Goal: Task Accomplishment & Management: Use online tool/utility

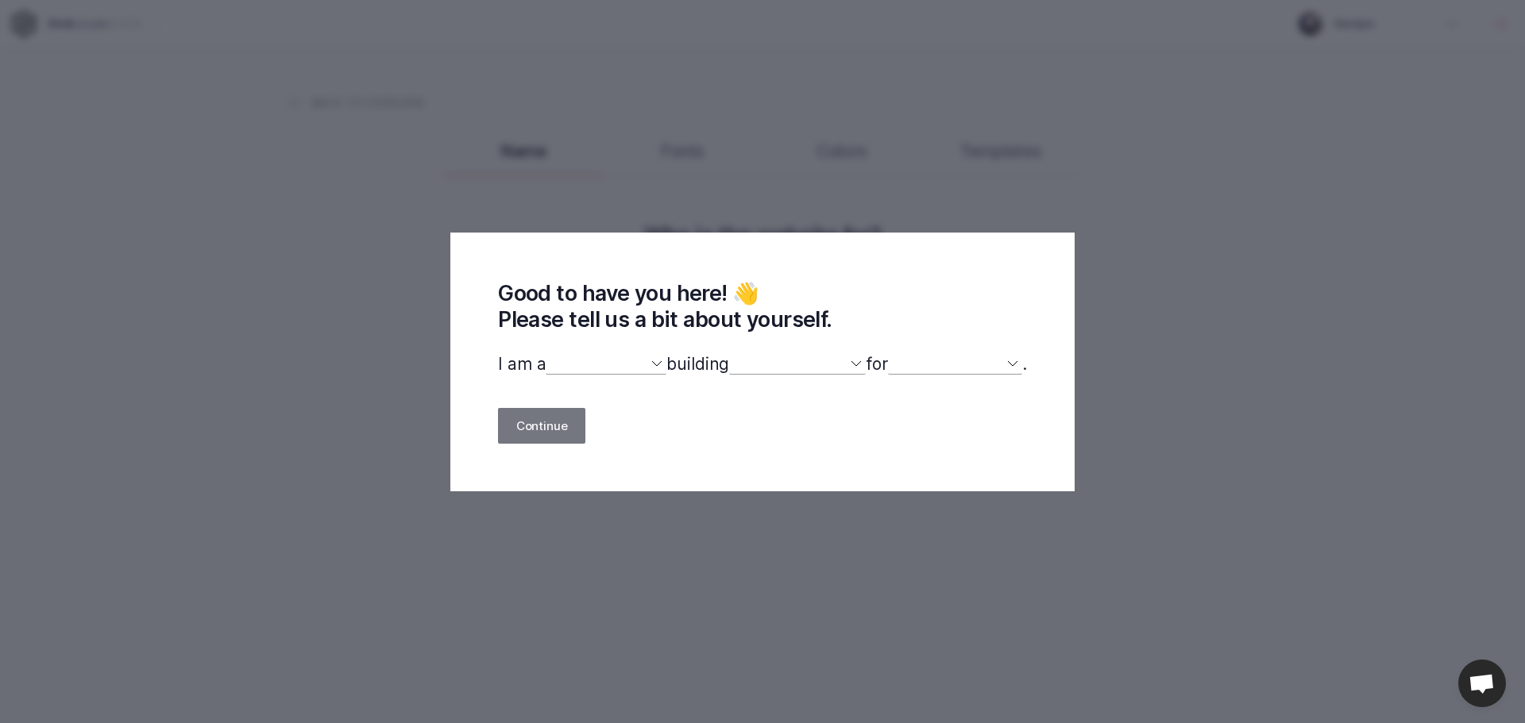
select select
click at [586, 357] on select "designer developer marketer entrepreneur maker person" at bounding box center [606, 364] width 121 height 21
select select "designer"
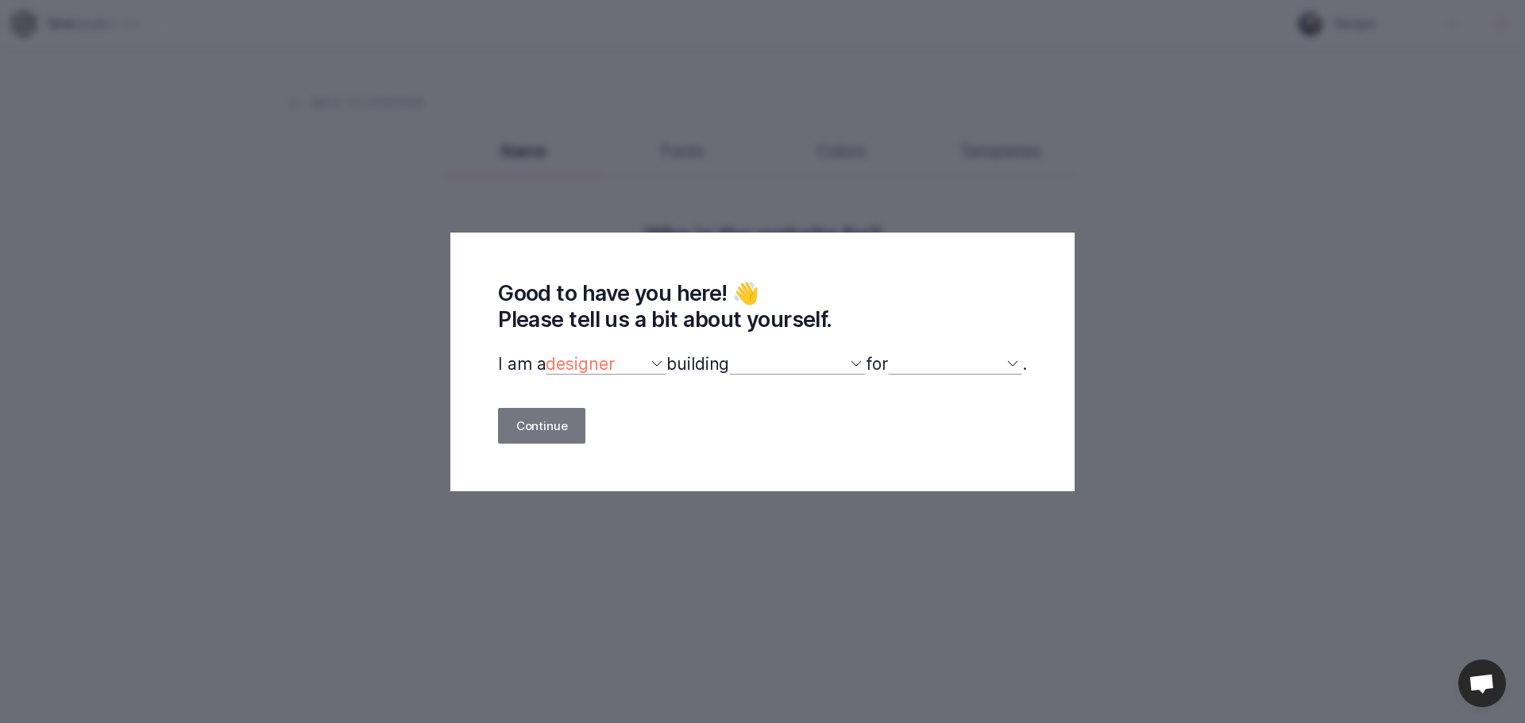
click at [546, 355] on select "designer developer marketer entrepreneur maker person" at bounding box center [606, 364] width 121 height 21
select select
click at [772, 367] on select "a website(s) a portfolio a webshop(s) experiments something else" at bounding box center [797, 364] width 137 height 21
select select "website"
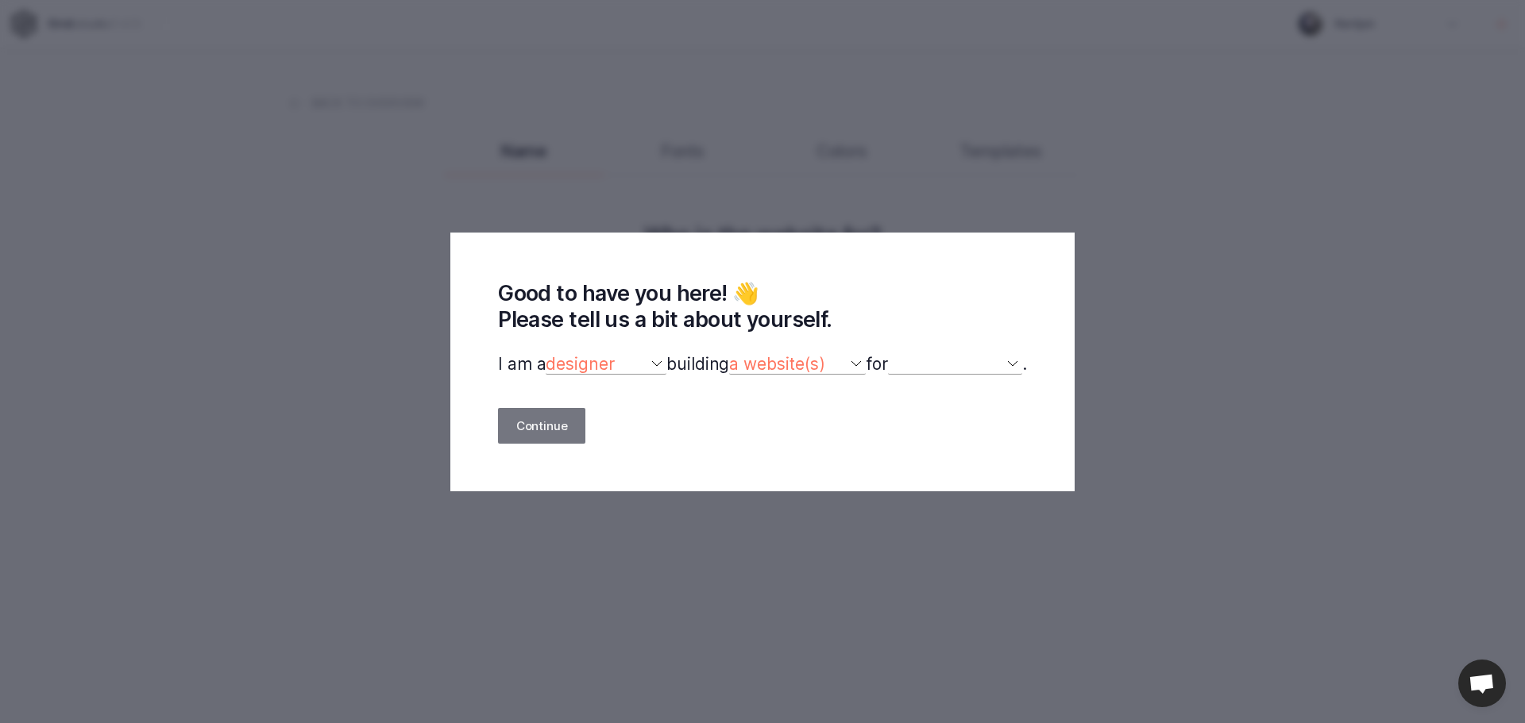
click at [729, 355] on select "a website(s) a portfolio a webshop(s) experiments something else" at bounding box center [797, 364] width 137 height 21
click at [925, 366] on select "myself our company a client a friend clients my dog (other)" at bounding box center [955, 364] width 134 height 21
select select "self"
click at [897, 355] on select "myself our company a client a friend clients my dog (other)" at bounding box center [955, 364] width 134 height 21
click at [522, 426] on button "Continue" at bounding box center [541, 426] width 87 height 36
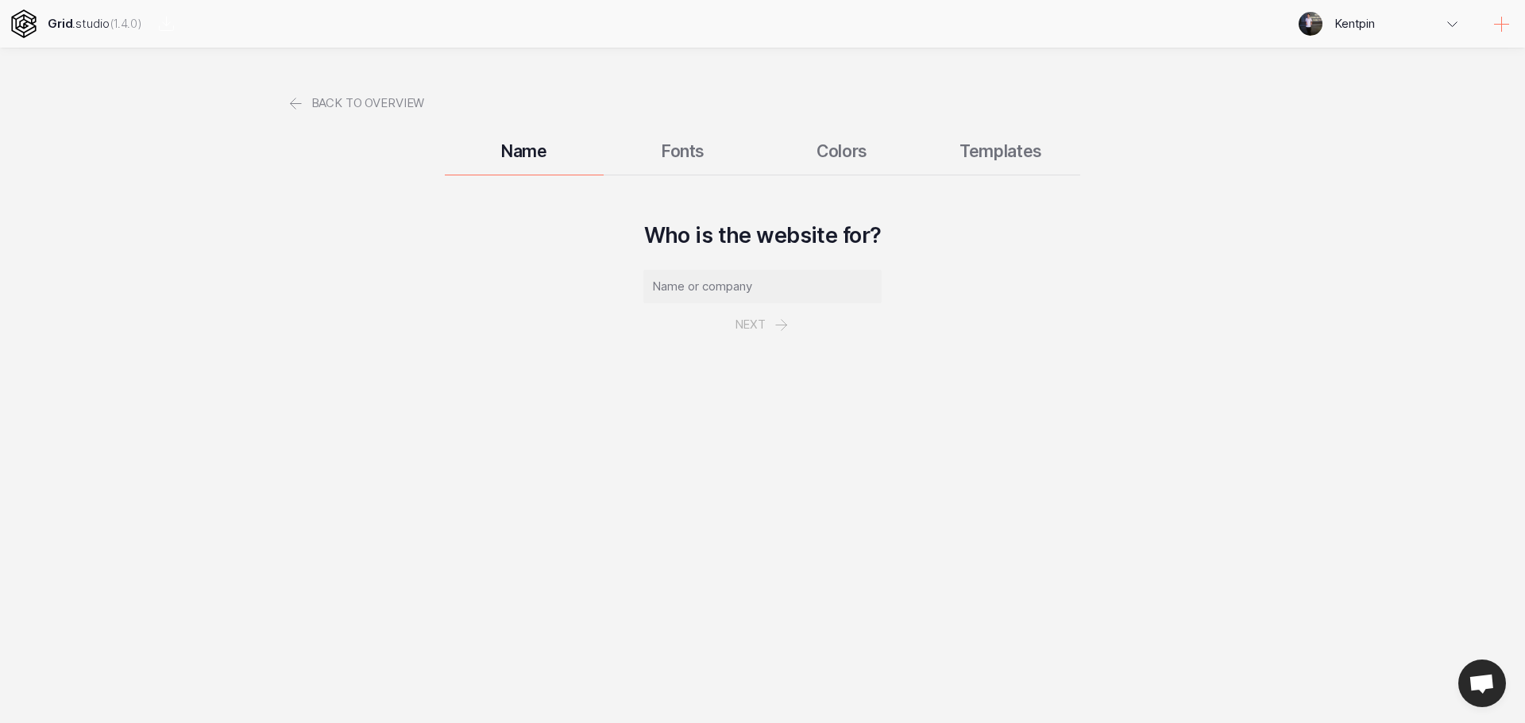
click at [718, 285] on input "text" at bounding box center [762, 286] width 238 height 33
type input "sdas"
click at [770, 328] on button "Next" at bounding box center [762, 324] width 92 height 43
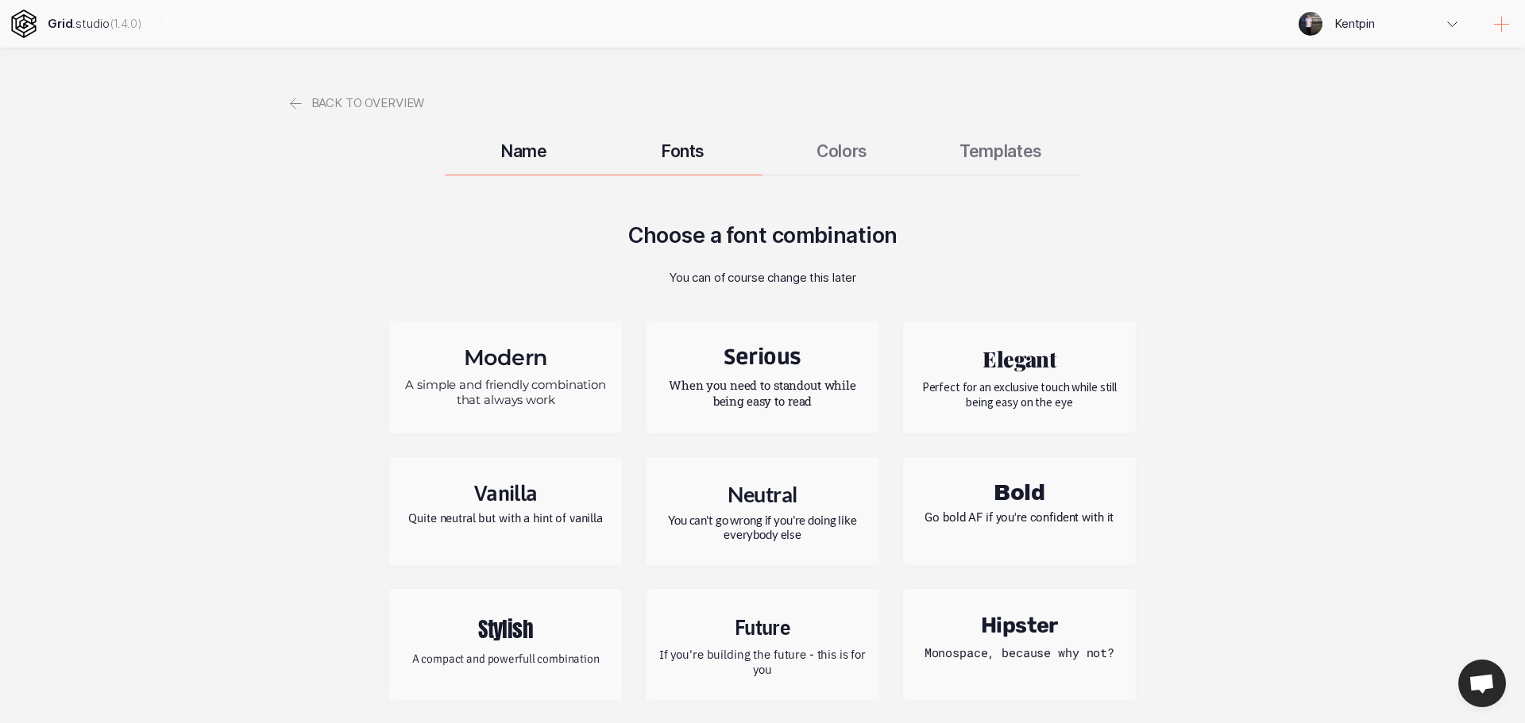
click at [548, 350] on h2 "Modern" at bounding box center [505, 358] width 209 height 26
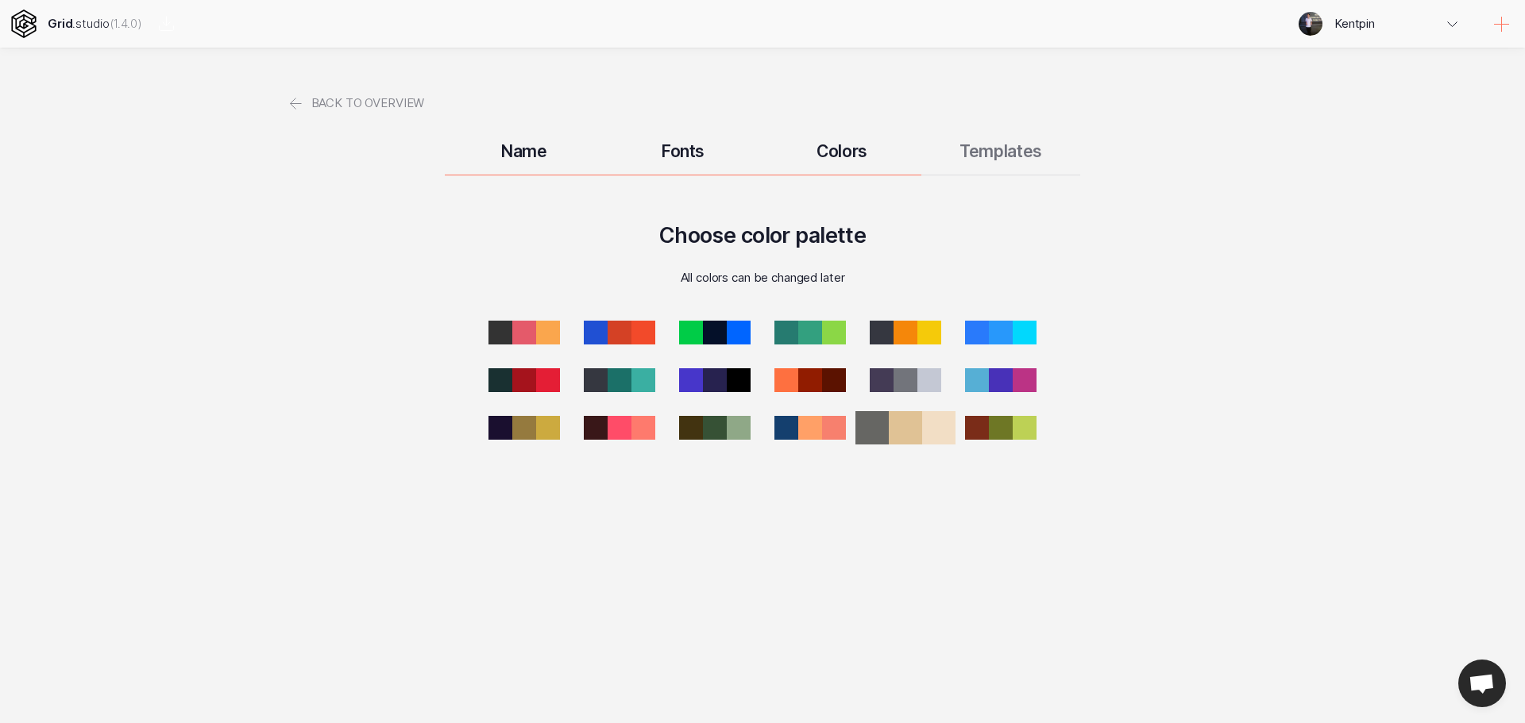
click at [928, 432] on div at bounding box center [938, 427] width 33 height 33
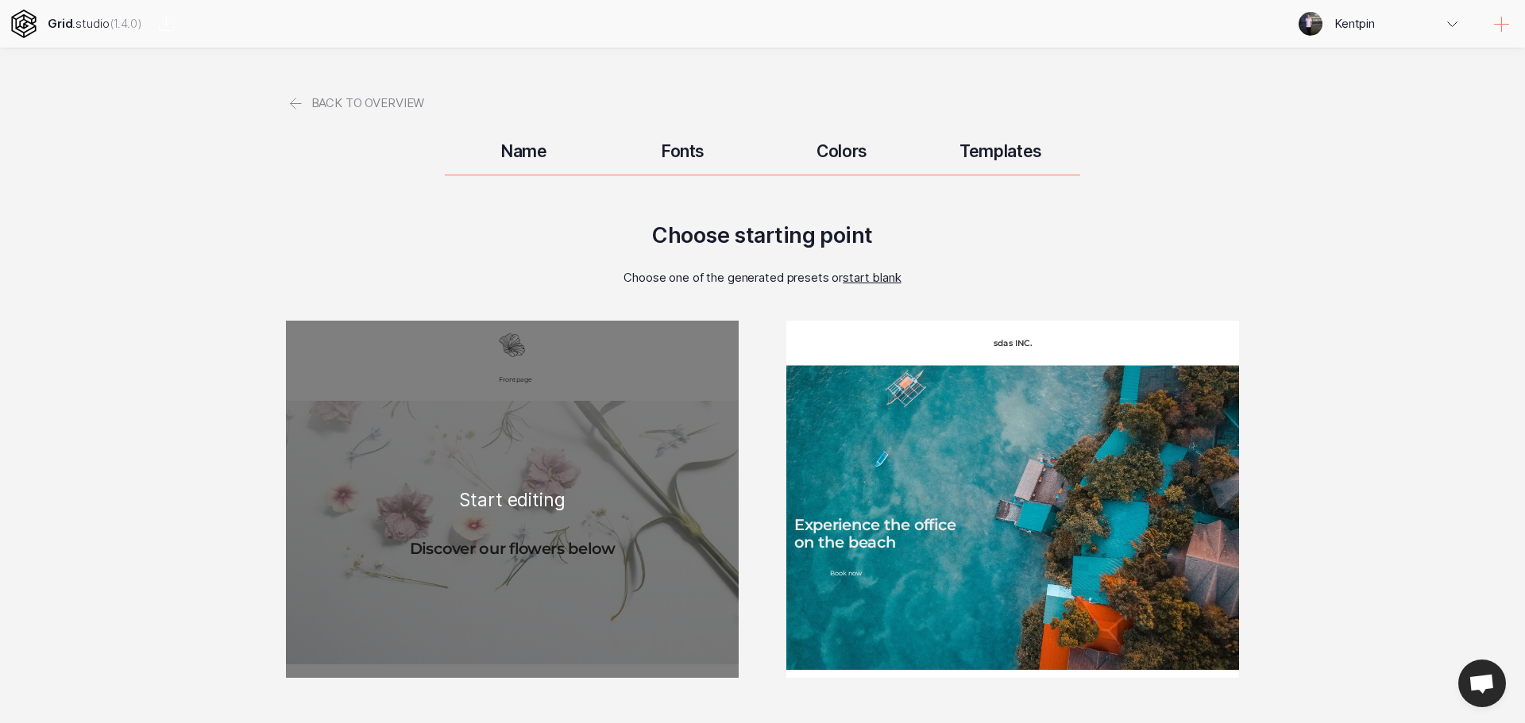
click at [586, 348] on div "Frontpage Discover our flowers below Blossem White Lorem Ipsum is simply dummy …" at bounding box center [512, 499] width 453 height 357
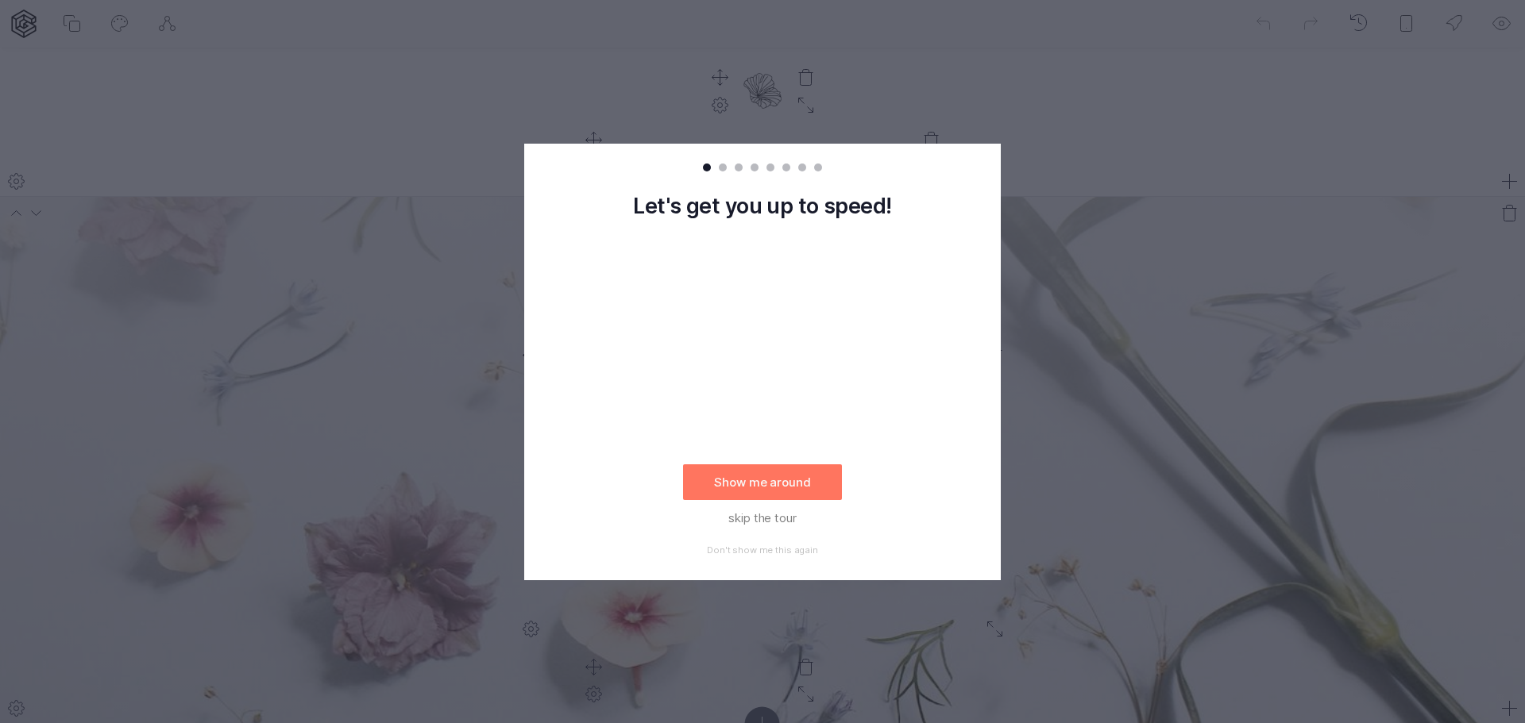
drag, startPoint x: 1267, startPoint y: 231, endPoint x: 1263, endPoint y: 214, distance: 17.3
click at [1268, 232] on rect at bounding box center [762, 361] width 1525 height 723
click at [796, 518] on button "skip the tour" at bounding box center [762, 518] width 159 height 36
